Goal: Transaction & Acquisition: Obtain resource

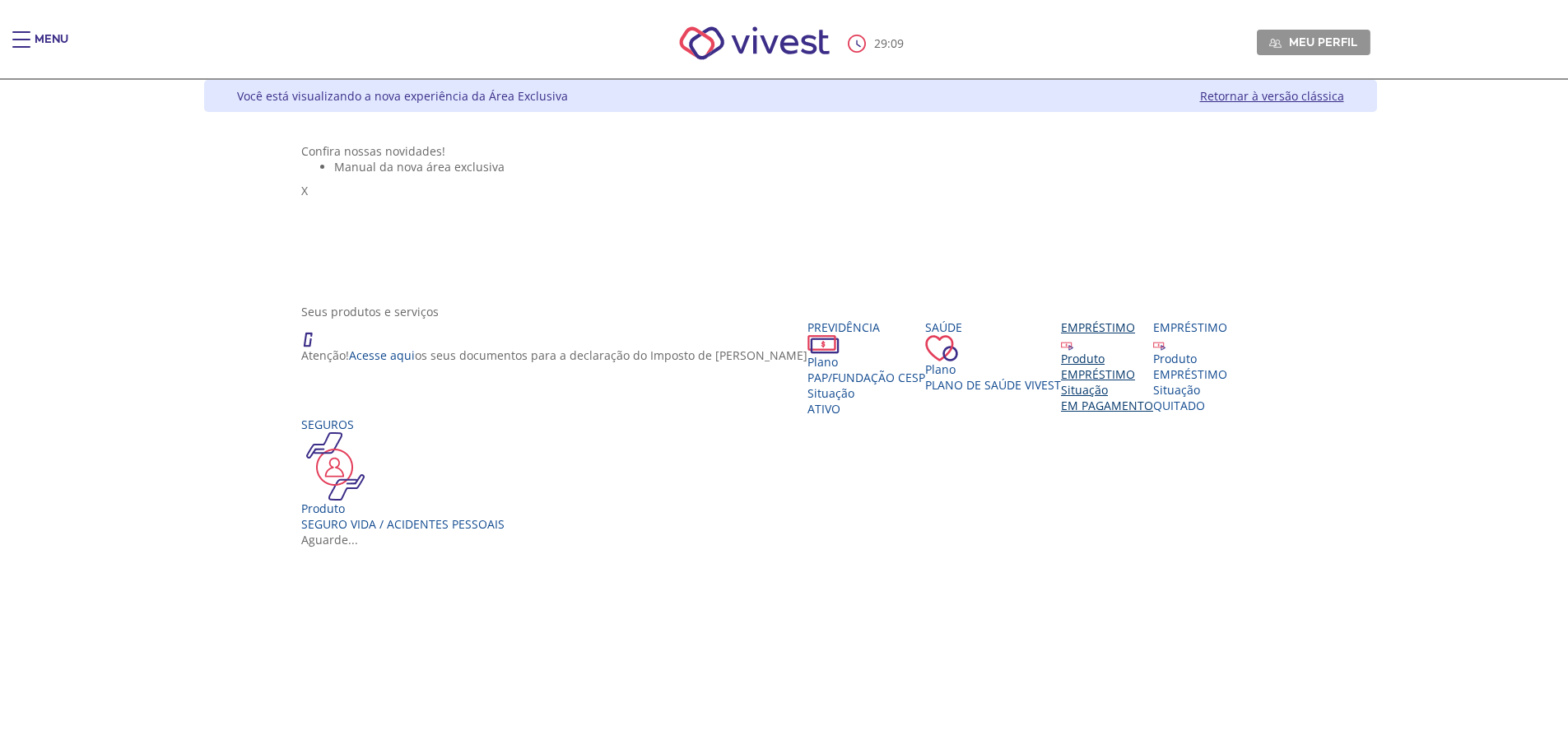
click at [1061, 382] on div "EMPRÉSTIMO" at bounding box center [1107, 375] width 92 height 15
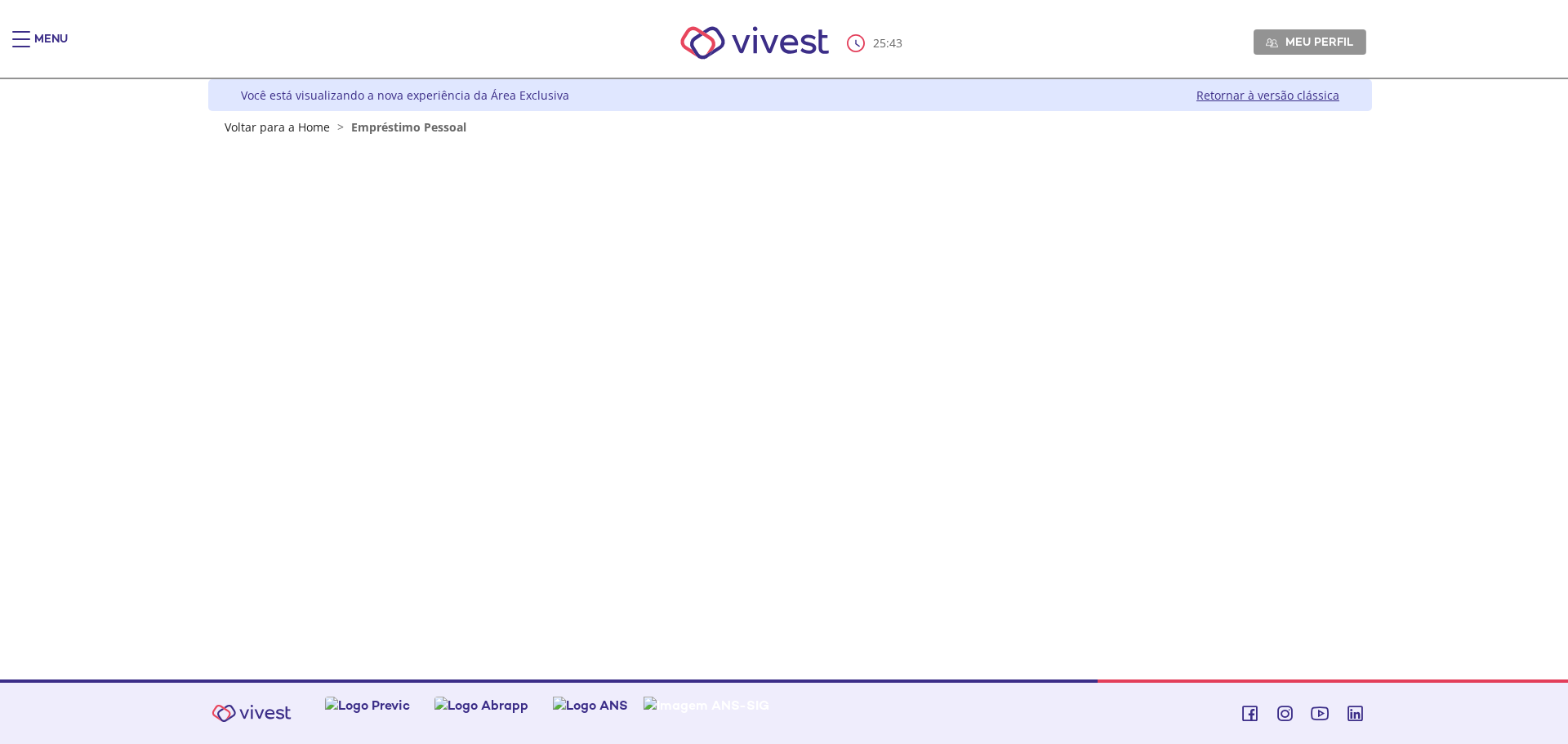
click at [364, 131] on span "Empréstimo Pessoal" at bounding box center [409, 127] width 115 height 15
click at [244, 130] on link "Voltar para a Home" at bounding box center [277, 127] width 106 height 15
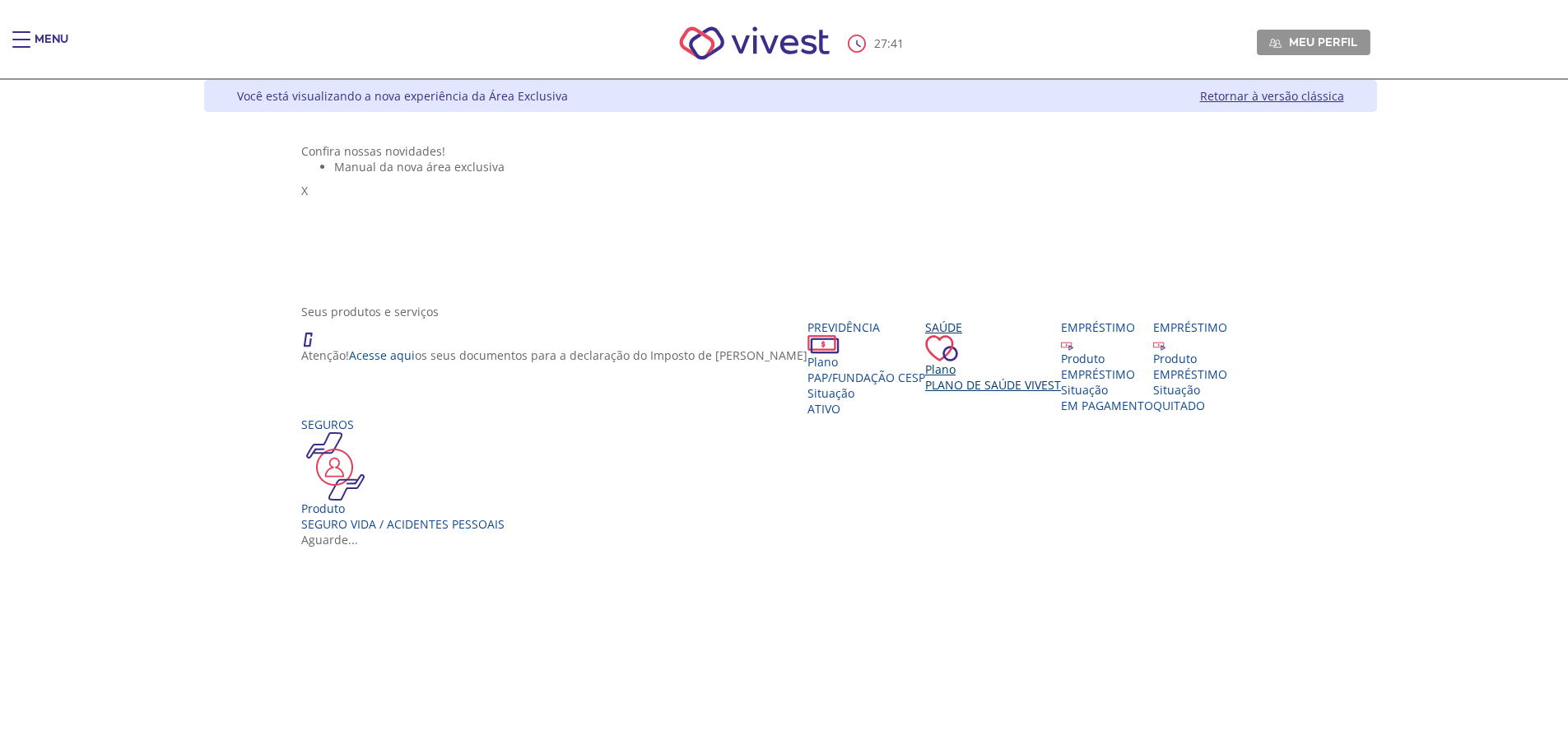
click at [926, 377] on div "Plano" at bounding box center [993, 370] width 135 height 15
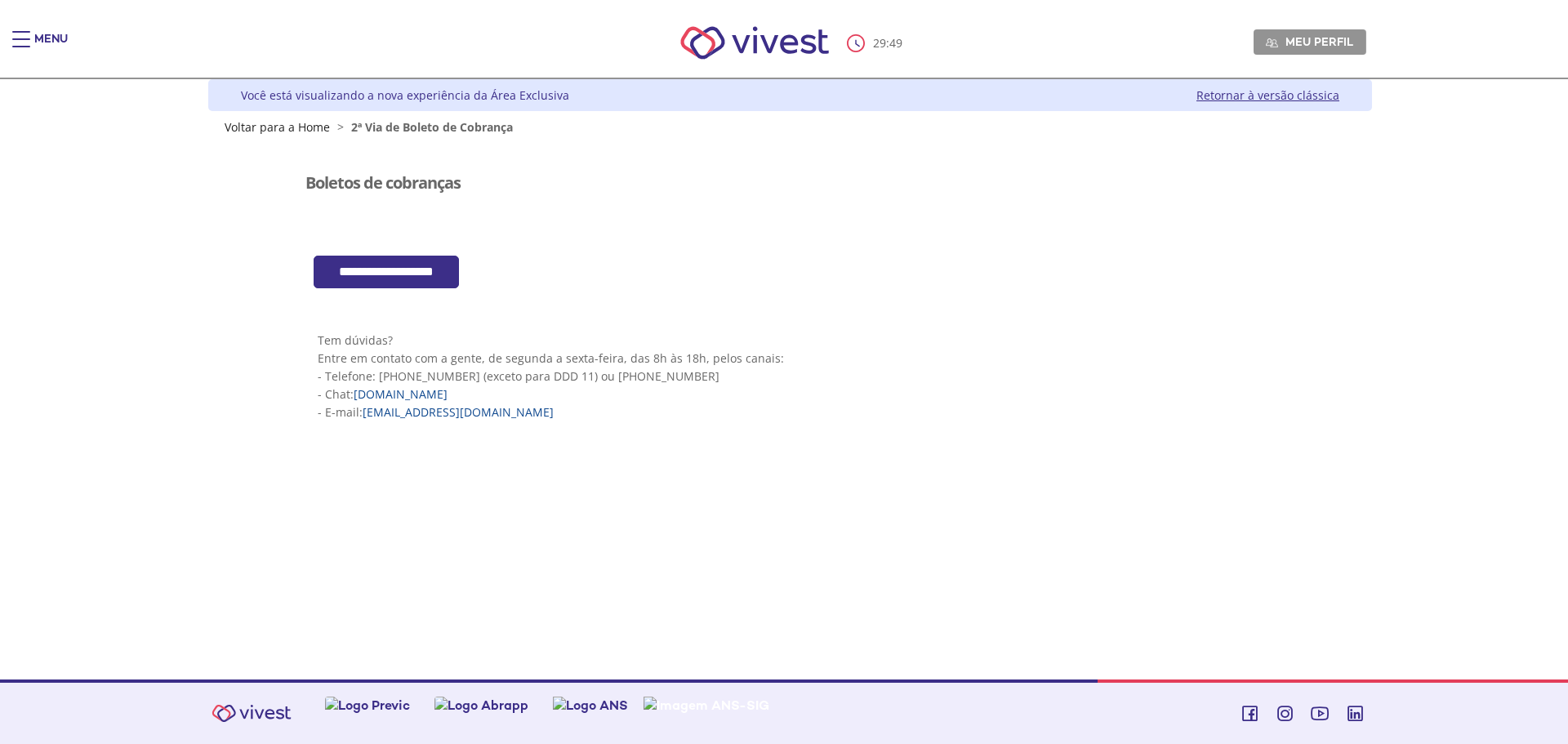
click at [429, 272] on input "**********" at bounding box center [386, 272] width 145 height 34
click at [23, 36] on div "Main header" at bounding box center [21, 47] width 18 height 33
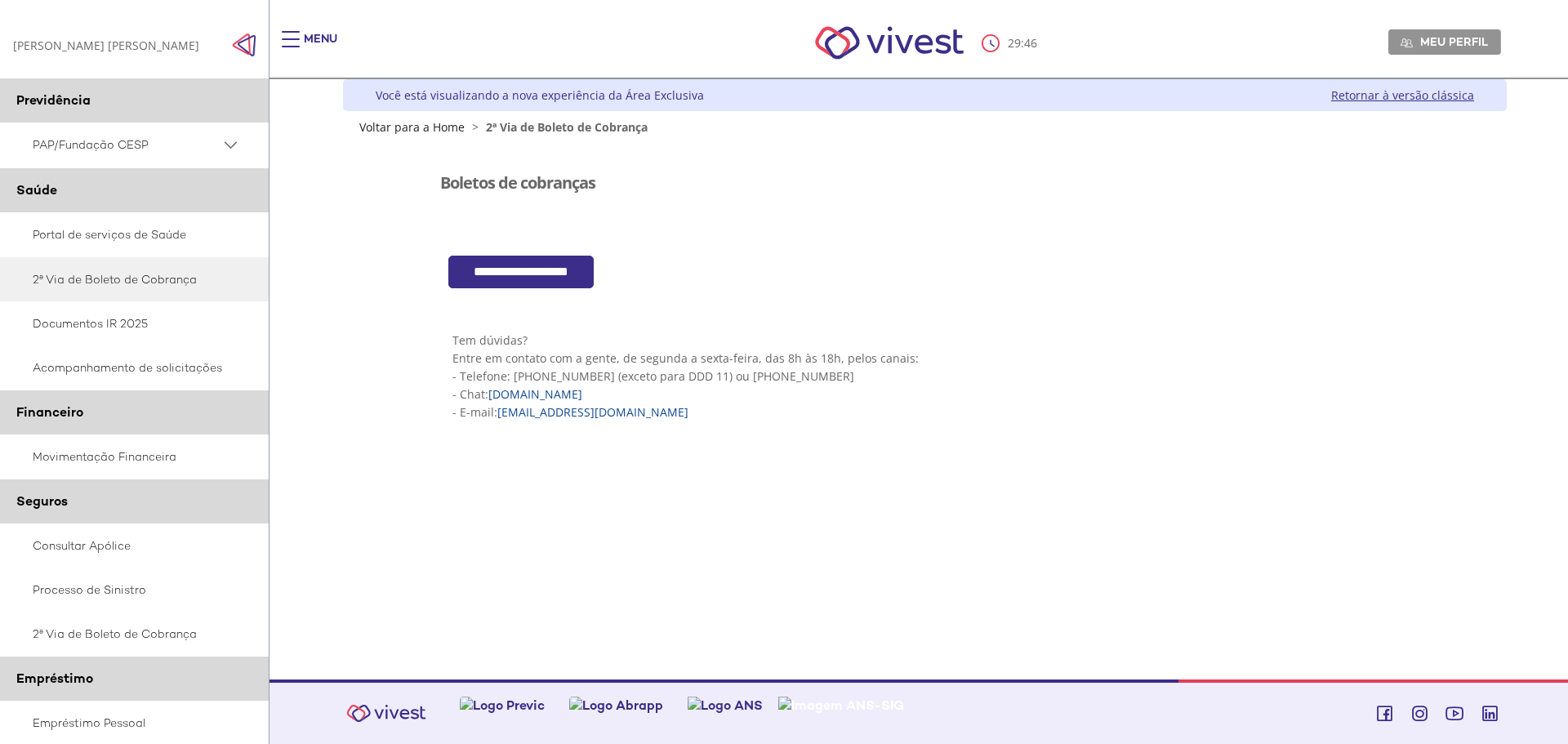
scroll to position [178, 0]
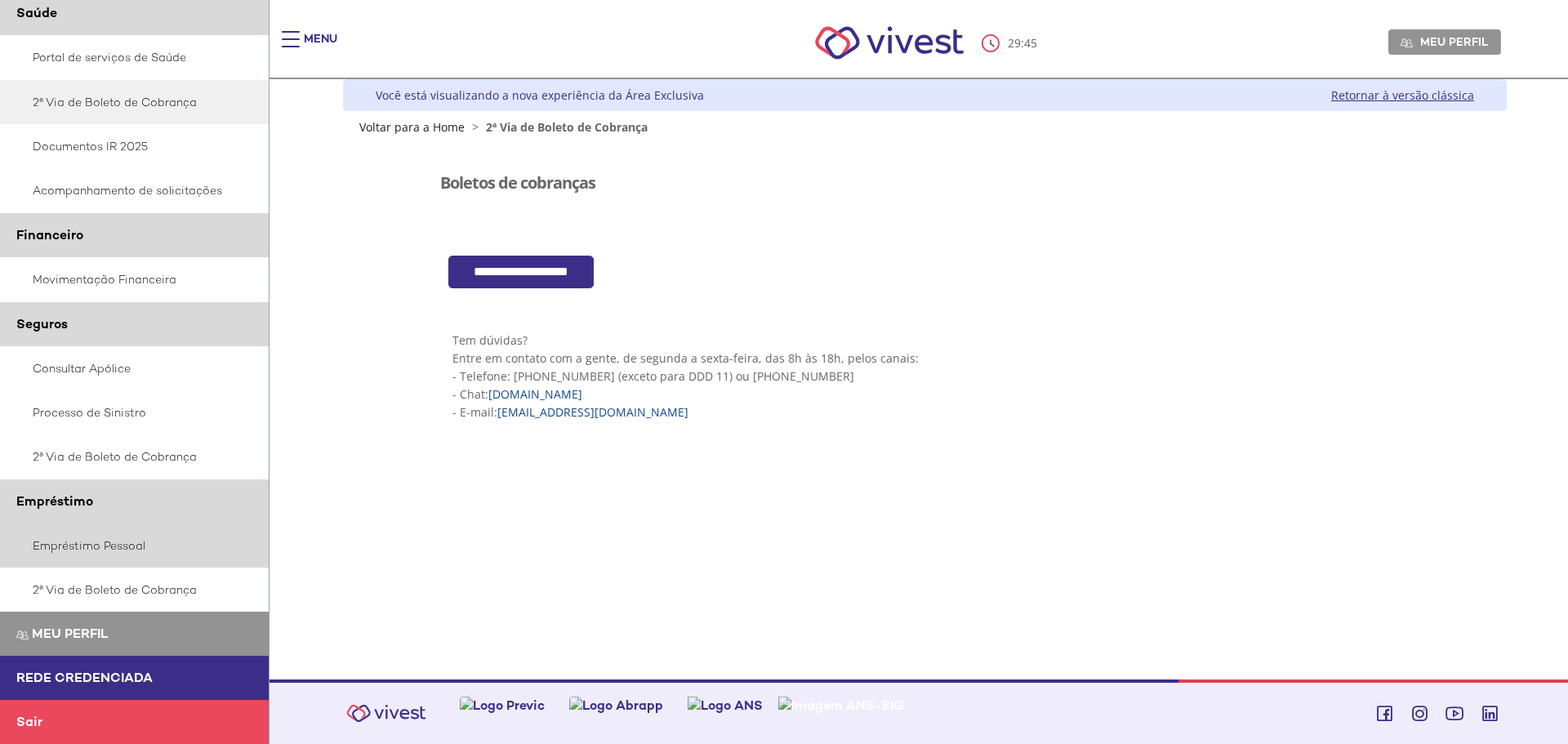
click at [119, 544] on link "Empréstimo Pessoal" at bounding box center [134, 546] width 270 height 44
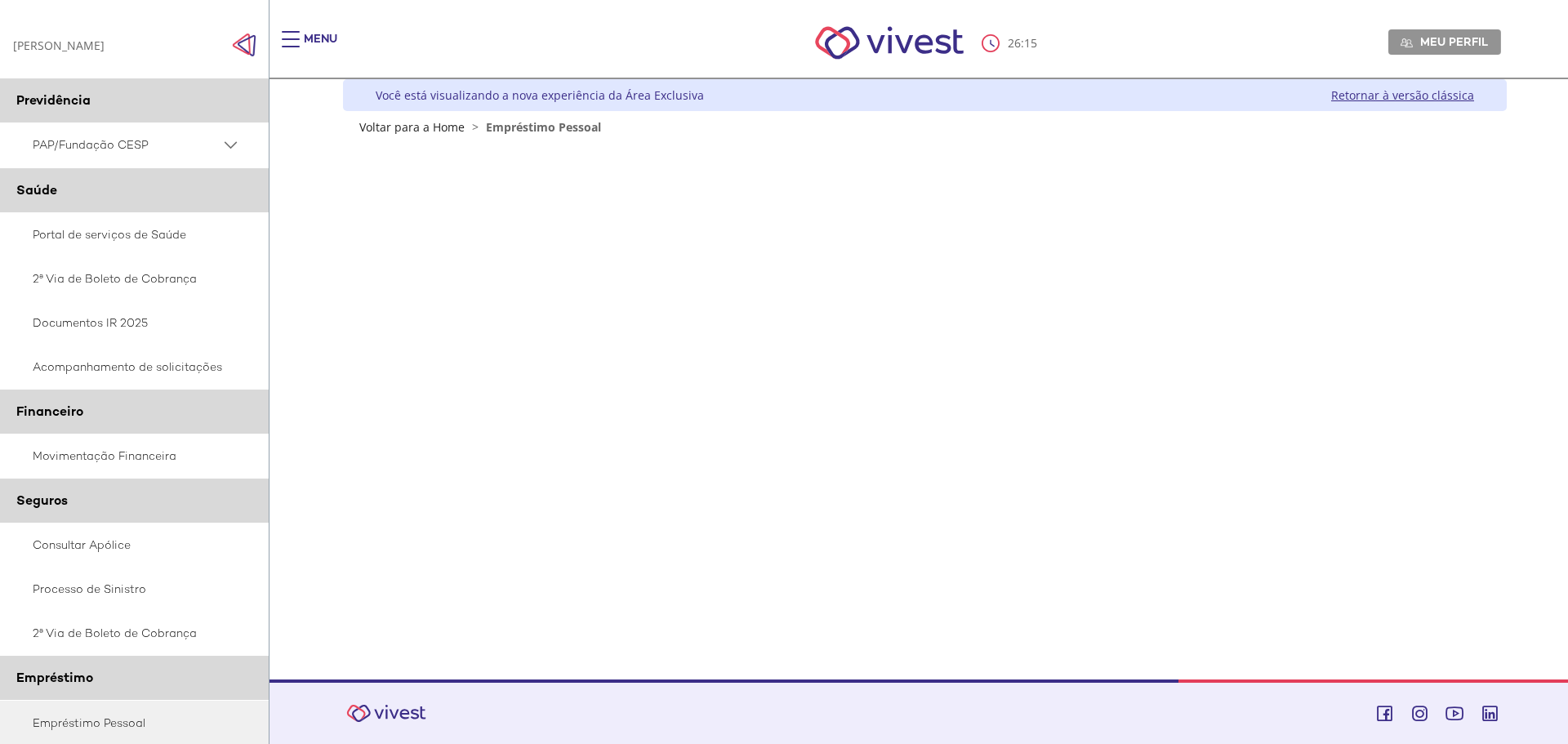
scroll to position [163, 0]
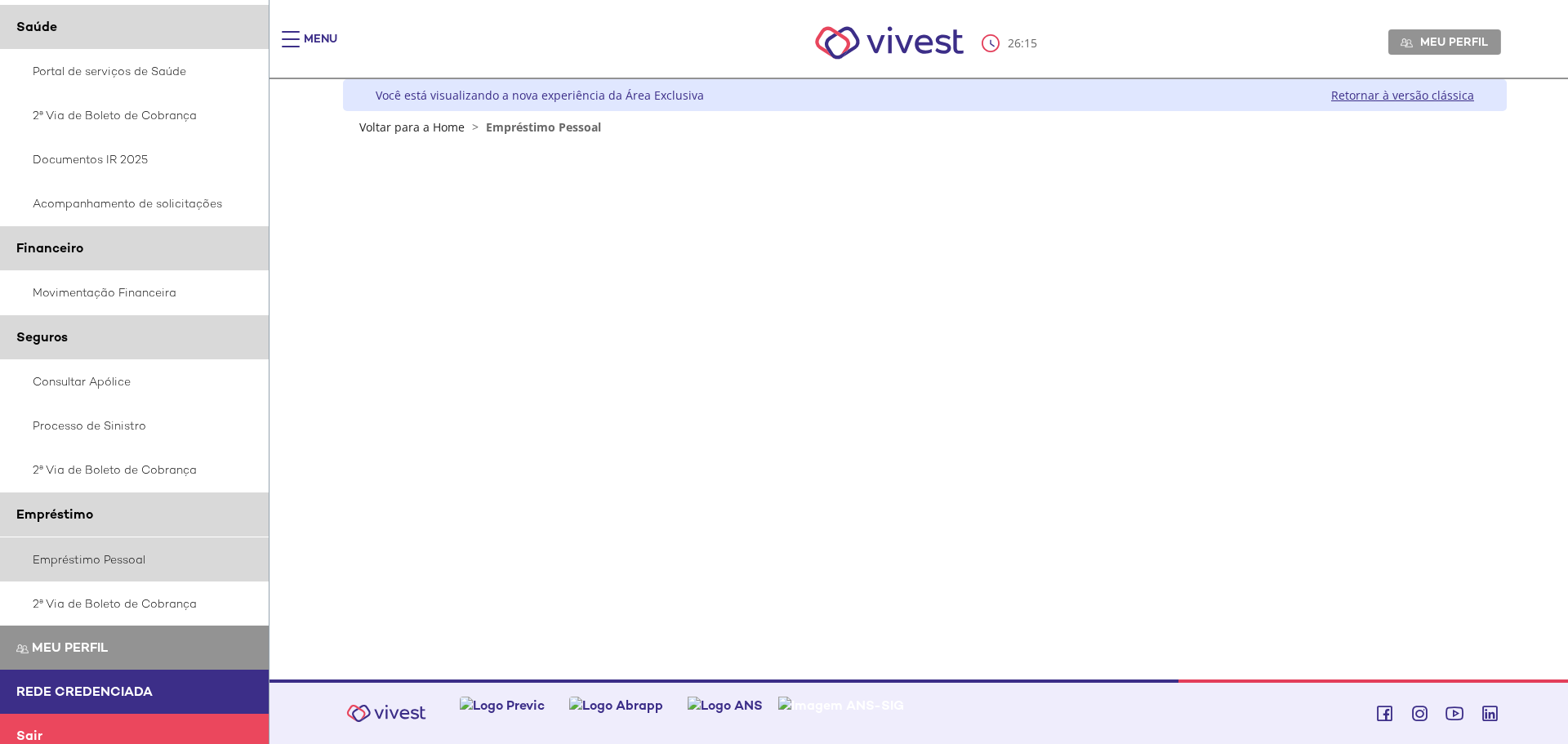
click at [84, 557] on link "Empréstimo Pessoal" at bounding box center [134, 560] width 270 height 44
